Goal: Task Accomplishment & Management: Manage account settings

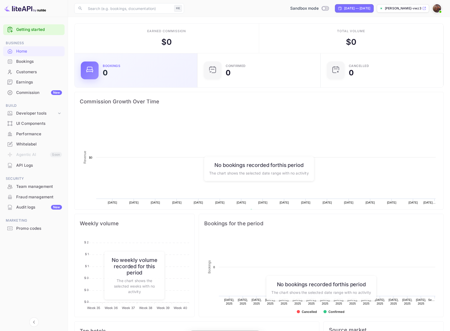
scroll to position [85, 120]
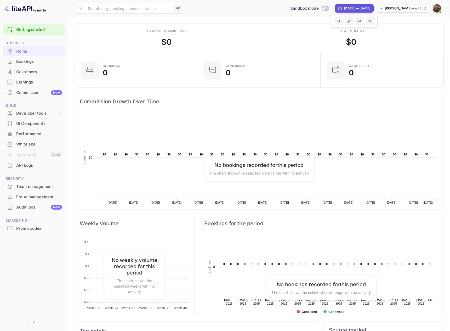
click at [412, 8] on p "[PERSON_NAME]-vwz3c.[PERSON_NAME]..." at bounding box center [403, 8] width 36 height 5
click at [39, 117] on div "Developer tools" at bounding box center [33, 113] width 61 height 9
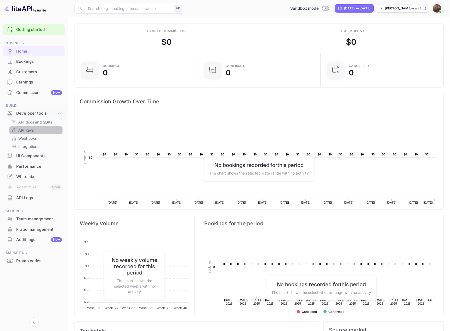
click at [31, 130] on p "API Keys" at bounding box center [25, 129] width 15 height 5
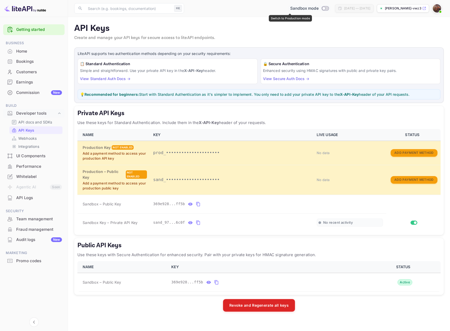
click at [318, 8] on input "Switch to Production mode" at bounding box center [323, 8] width 10 height 3
checkbox input "false"
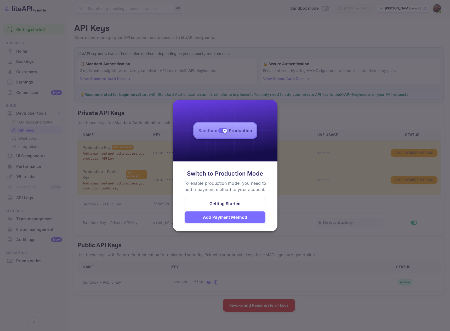
click at [314, 115] on div at bounding box center [225, 165] width 450 height 331
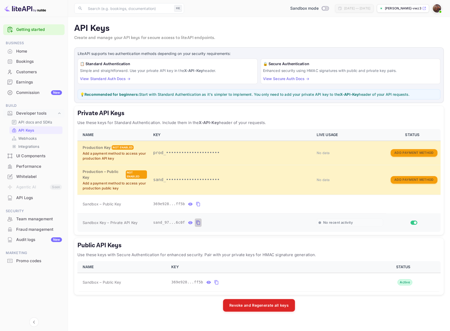
click at [199, 222] on icon "private api keys table" at bounding box center [198, 222] width 5 height 6
